Goal: Communication & Community: Answer question/provide support

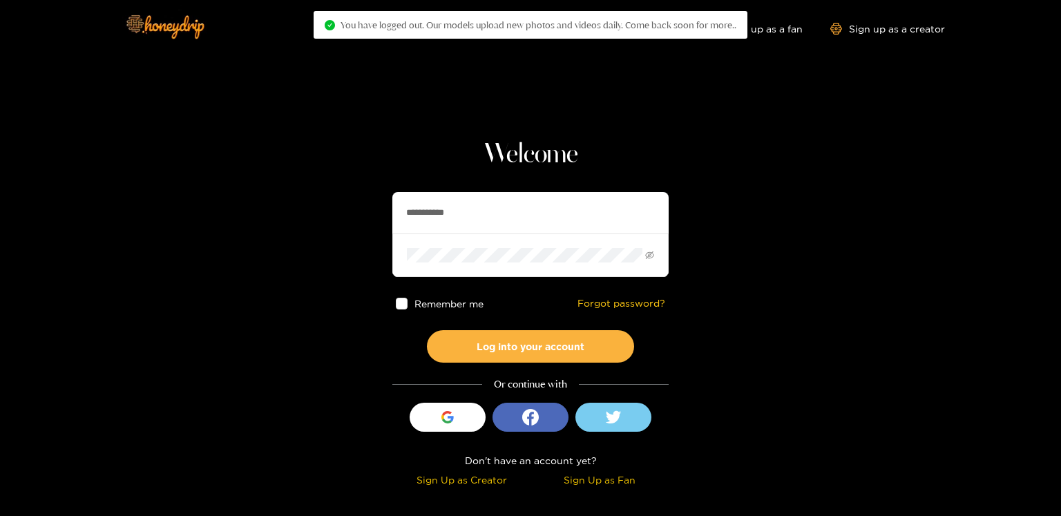
click at [429, 208] on input "**********" at bounding box center [530, 212] width 276 height 41
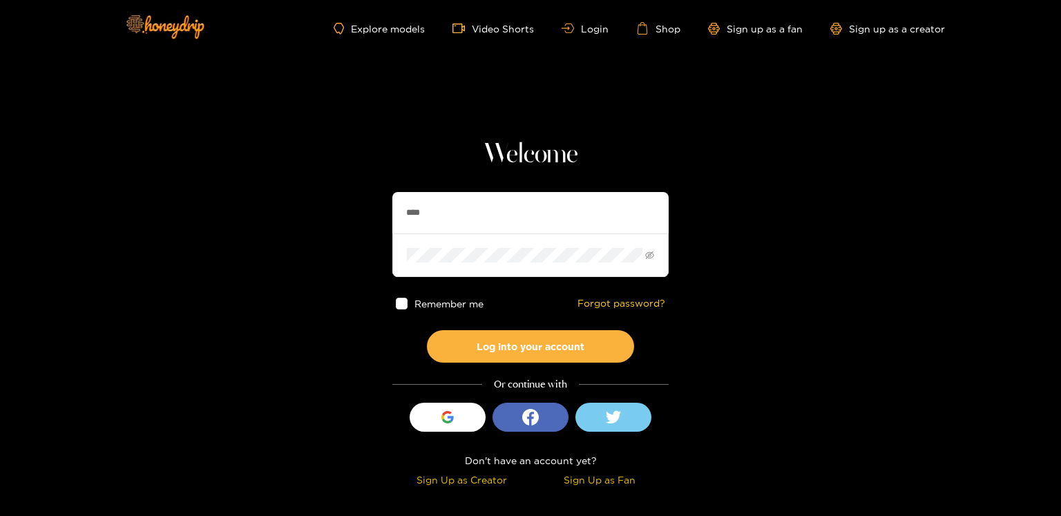
type input "******"
click at [556, 332] on button "Log into your account" at bounding box center [530, 346] width 207 height 32
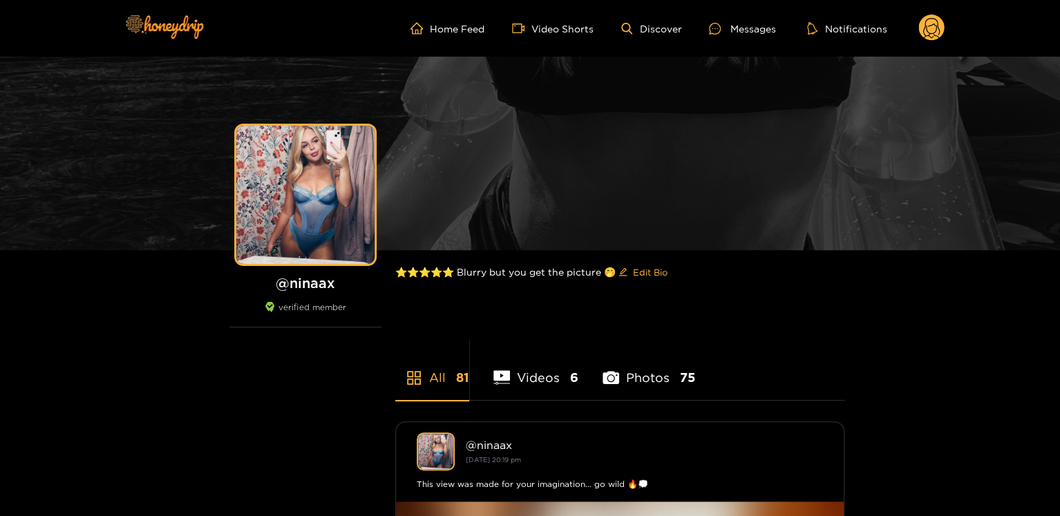
click at [931, 39] on circle at bounding box center [931, 28] width 26 height 26
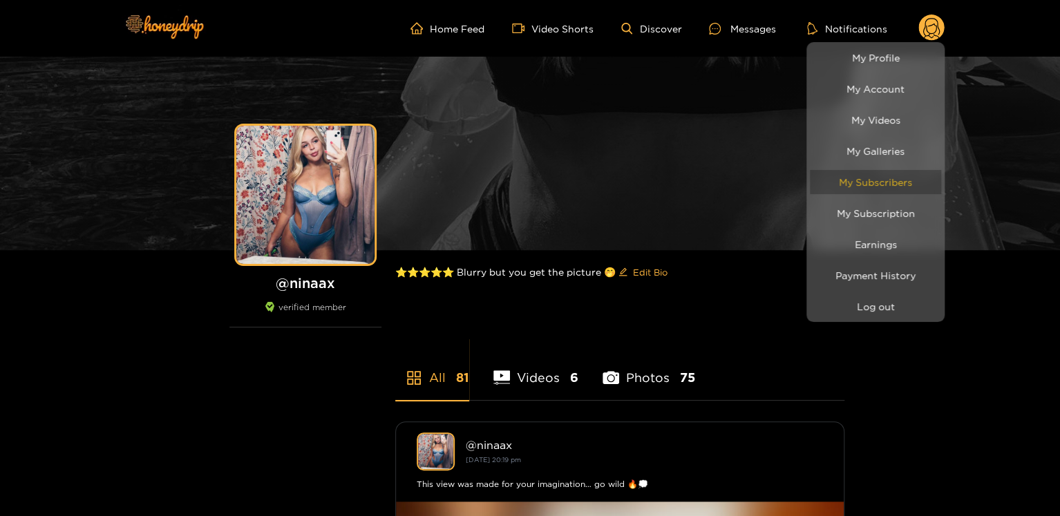
click at [900, 180] on link "My Subscribers" at bounding box center [875, 182] width 131 height 24
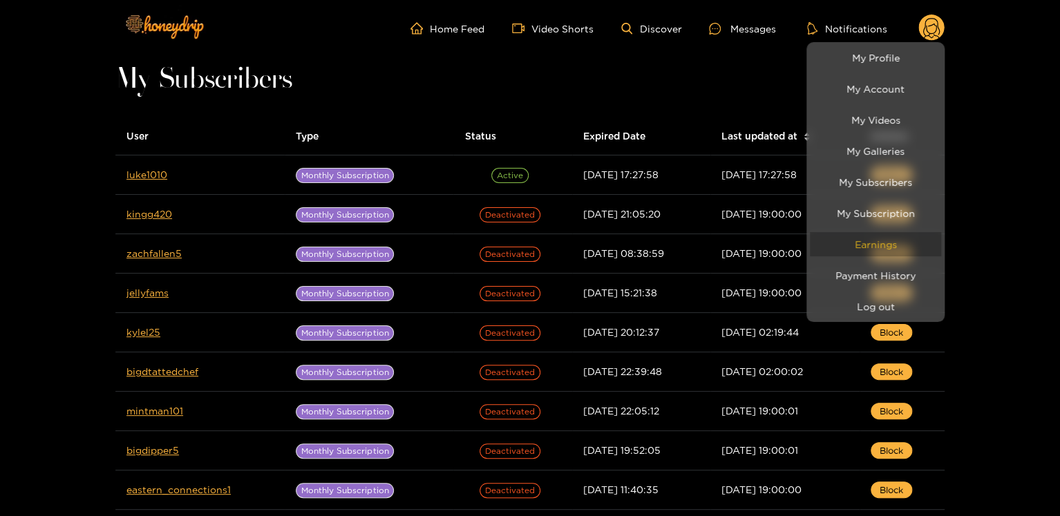
click at [901, 244] on link "Earnings" at bounding box center [875, 244] width 131 height 24
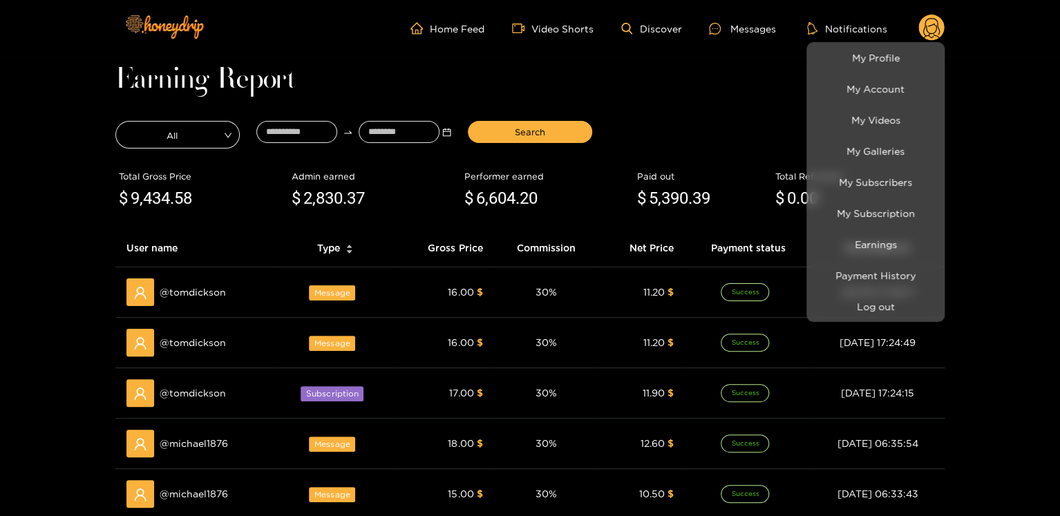
click at [773, 110] on div at bounding box center [530, 258] width 1060 height 516
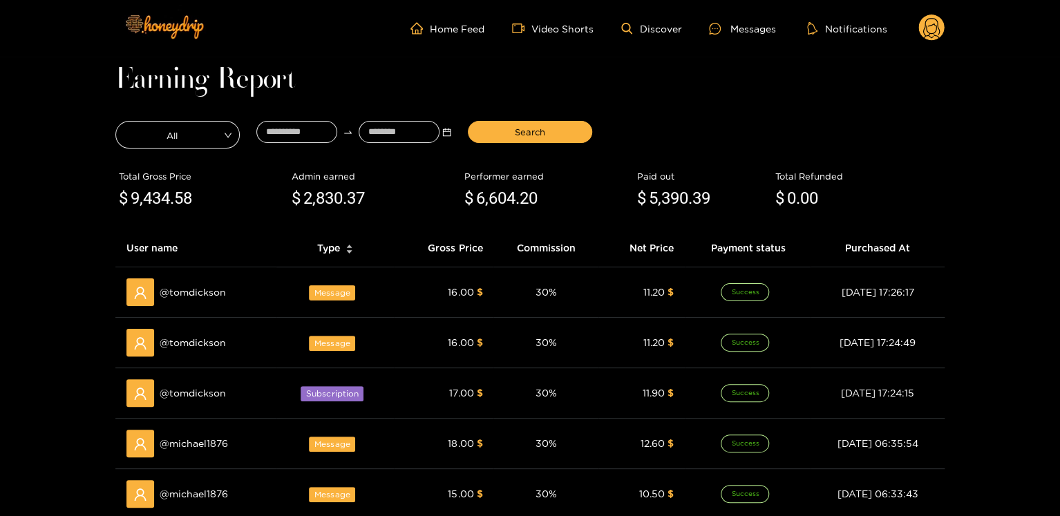
click at [933, 79] on h1 "Earning Report" at bounding box center [529, 79] width 829 height 19
click at [752, 29] on div "Messages" at bounding box center [742, 29] width 66 height 16
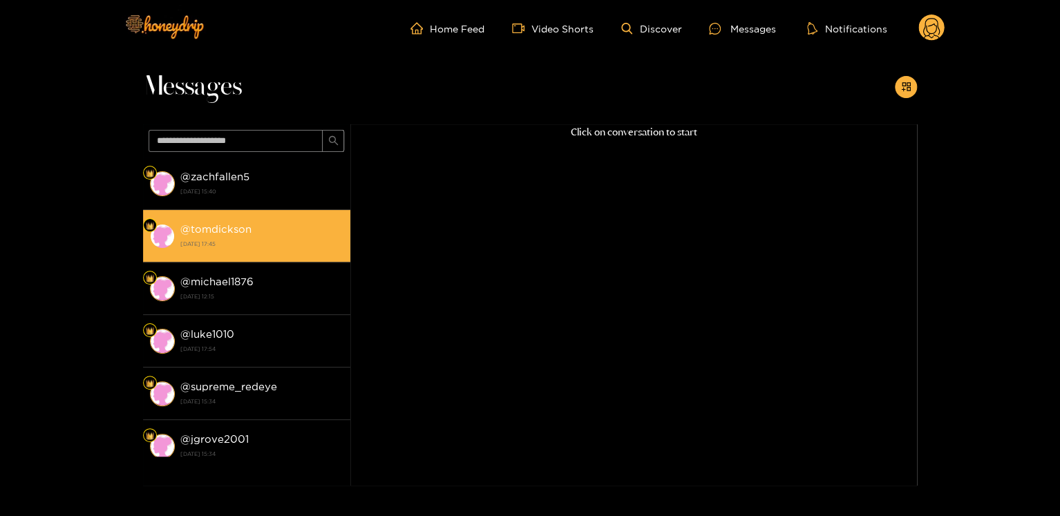
click at [223, 225] on strong "@ tomdickson" at bounding box center [215, 229] width 71 height 12
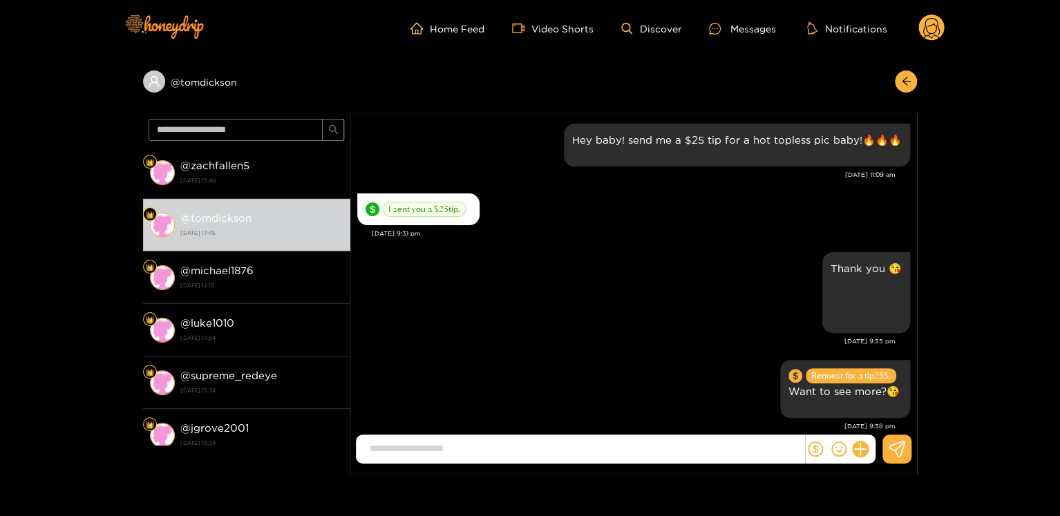
scroll to position [1802, 0]
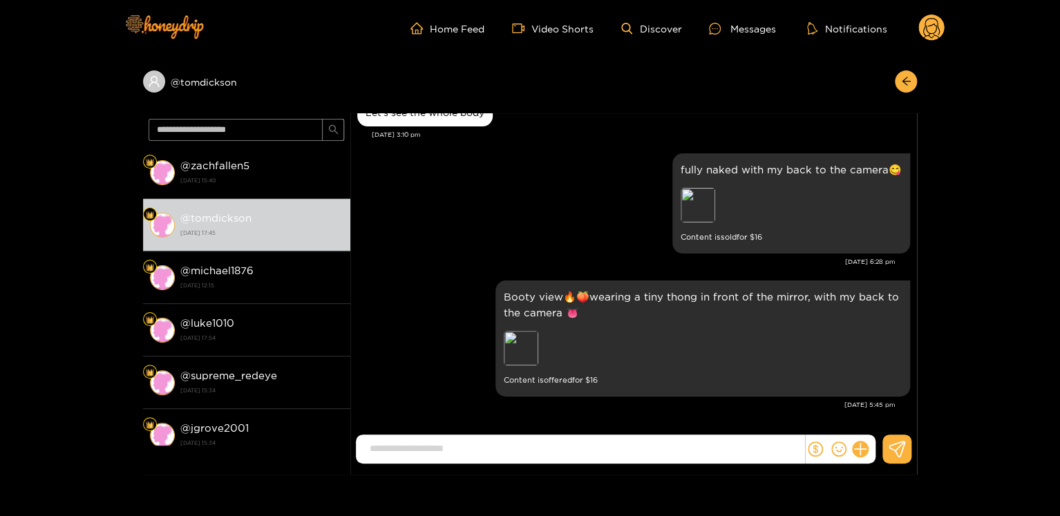
click at [632, 415] on div "Booty view🔥🍑wearing a tiny thong in front of the mirror, with my back to the ca…" at bounding box center [633, 348] width 553 height 143
click at [922, 37] on circle at bounding box center [931, 28] width 26 height 26
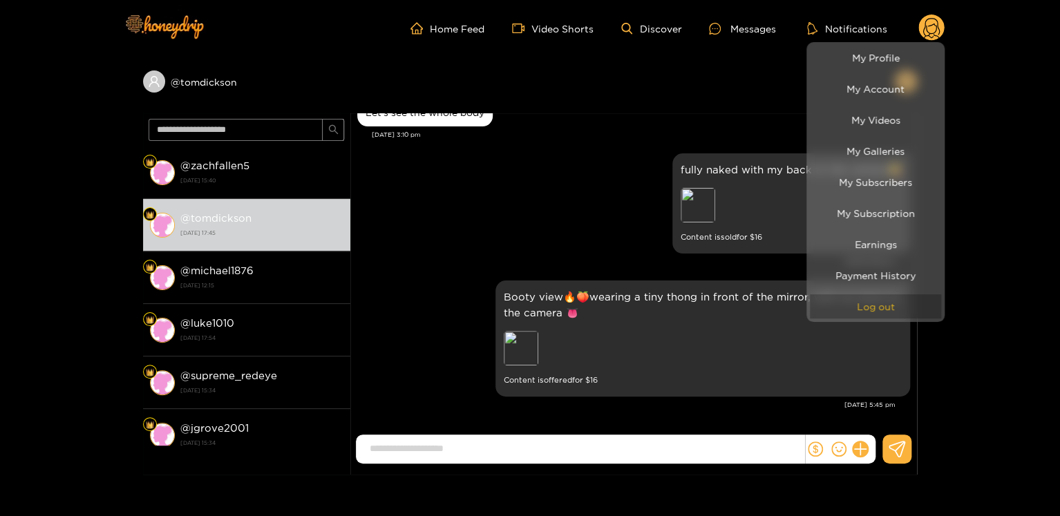
click at [902, 299] on button "Log out" at bounding box center [875, 306] width 131 height 24
